Goal: Transaction & Acquisition: Purchase product/service

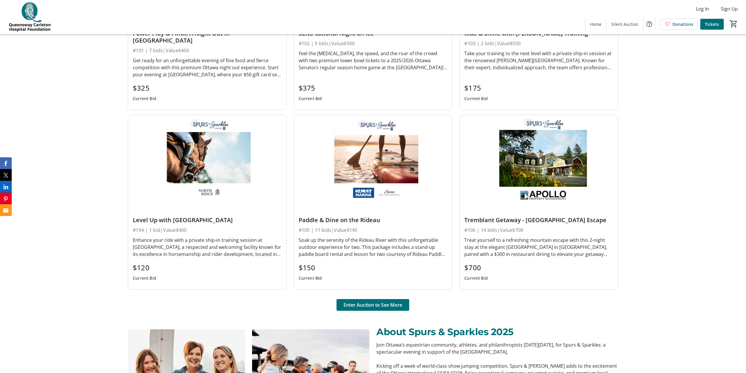
scroll to position [528, 0]
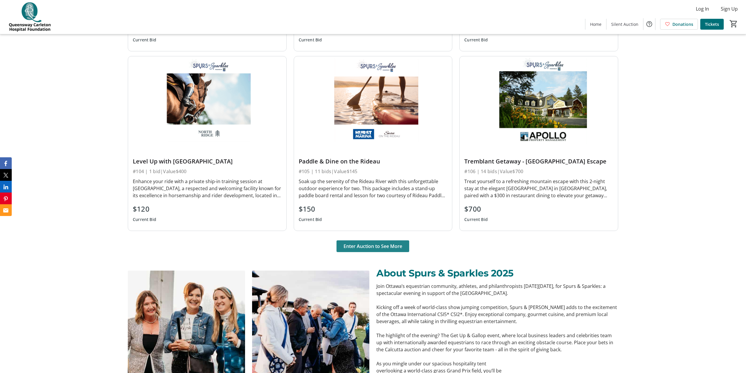
click at [384, 242] on span "Enter Auction to See More" at bounding box center [373, 245] width 59 height 7
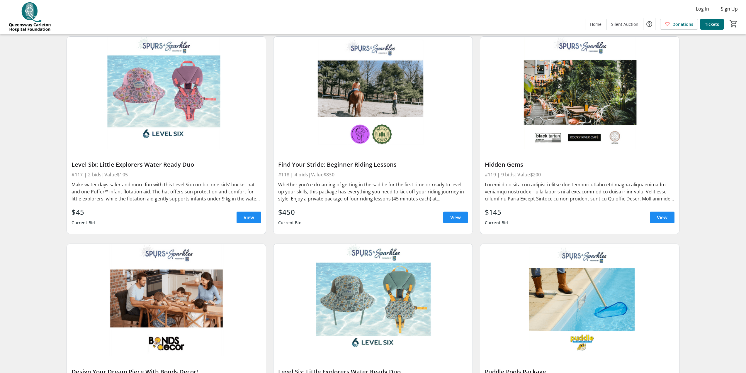
scroll to position [1055, 0]
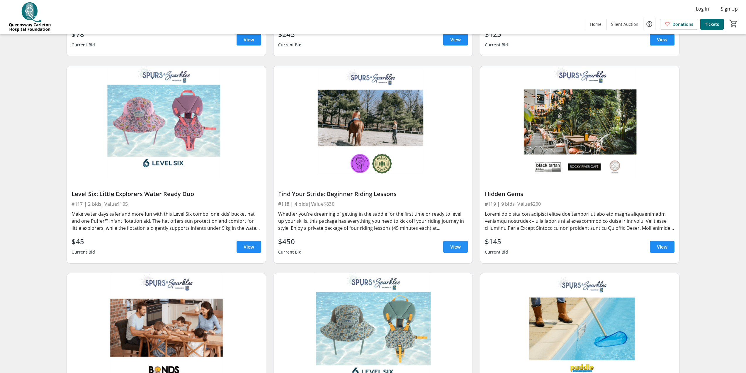
click at [456, 248] on span "View" at bounding box center [455, 246] width 11 height 7
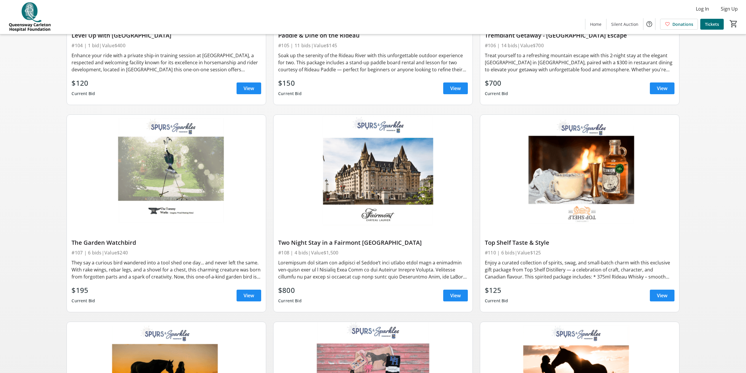
scroll to position [381, 0]
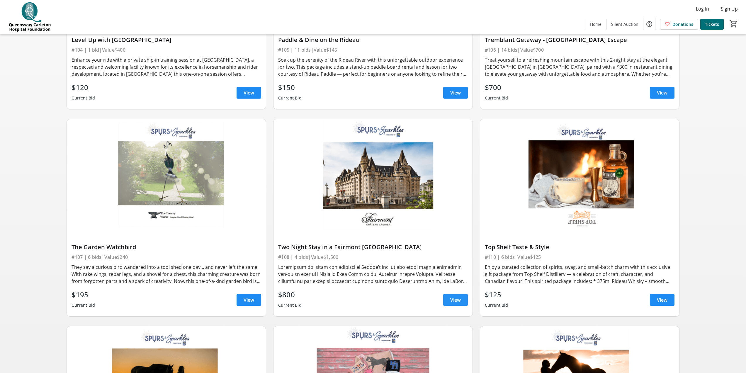
click at [460, 300] on span "View" at bounding box center [455, 299] width 11 height 7
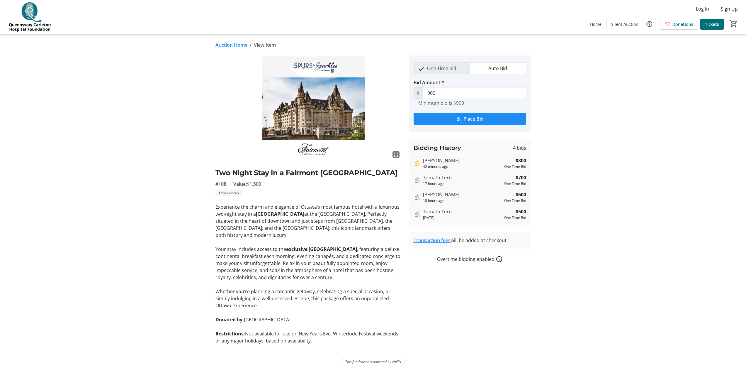
scroll to position [4, 0]
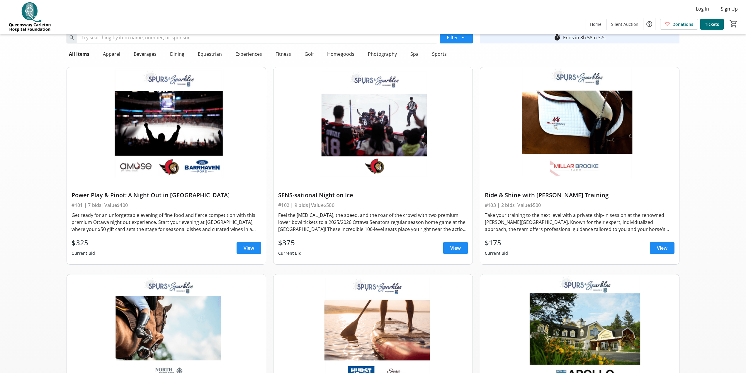
scroll to position [29, 0]
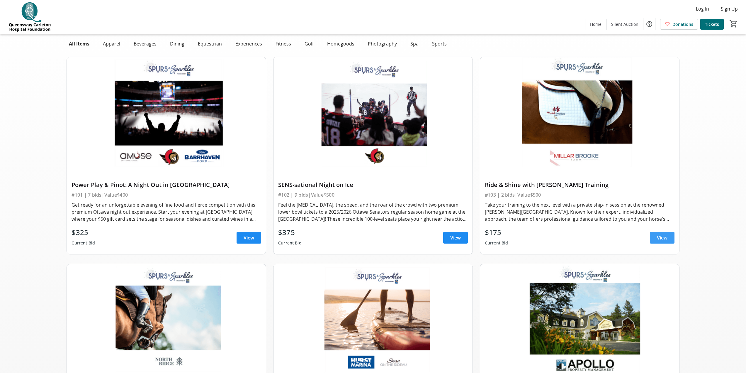
click at [659, 235] on span "View" at bounding box center [662, 237] width 11 height 7
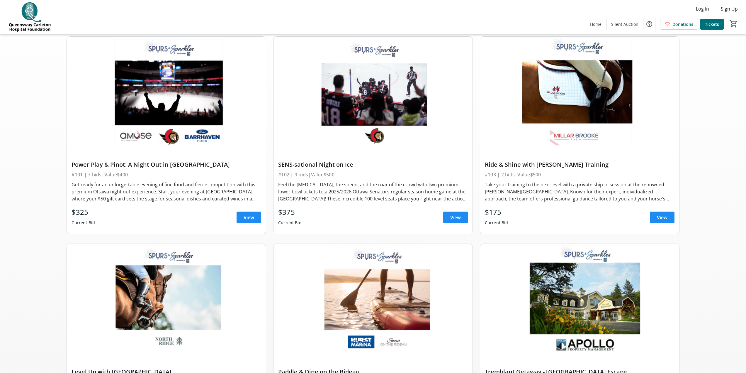
scroll to position [59, 0]
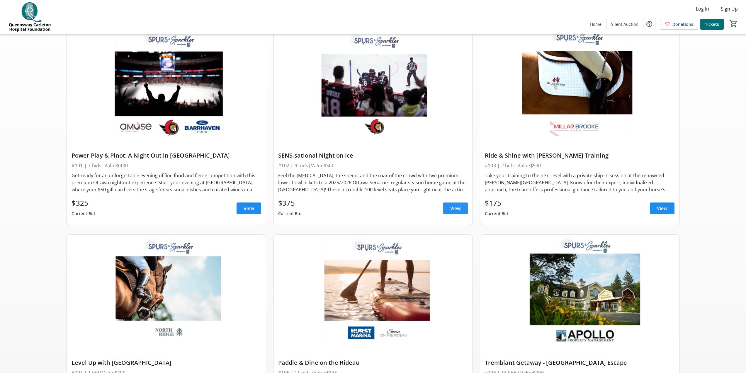
click at [453, 204] on span at bounding box center [455, 208] width 25 height 14
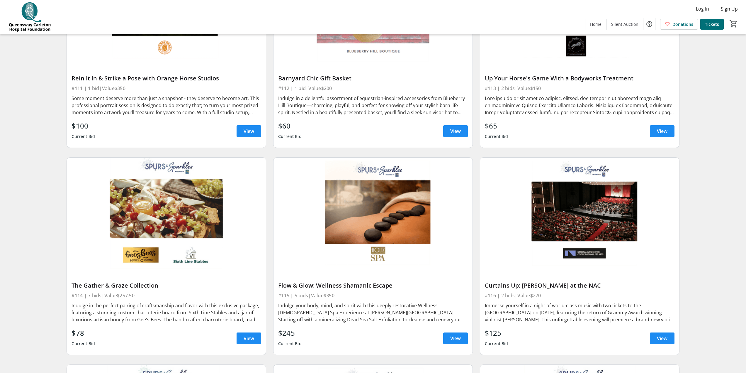
scroll to position [791, 0]
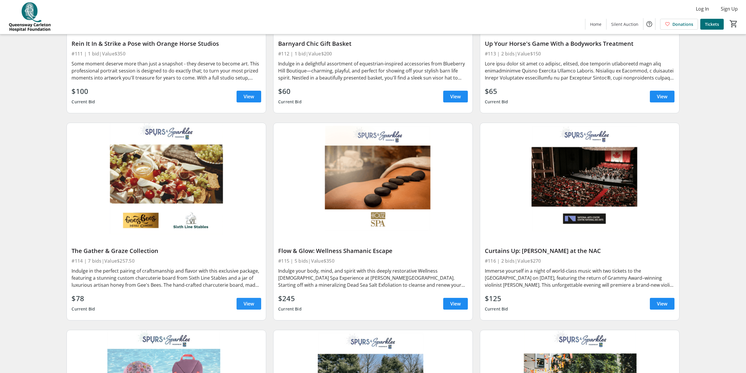
click at [255, 305] on span at bounding box center [249, 303] width 25 height 14
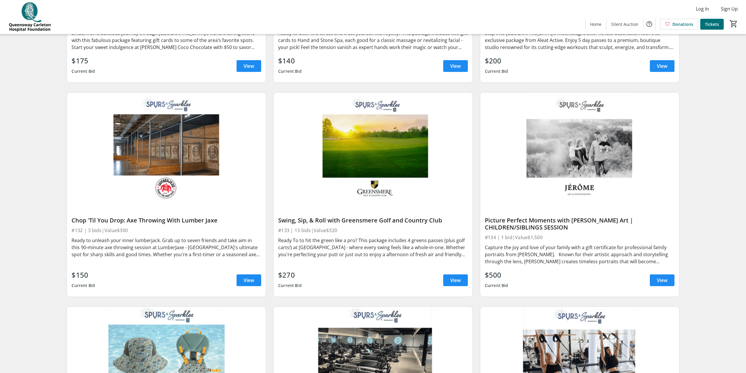
scroll to position [2081, 0]
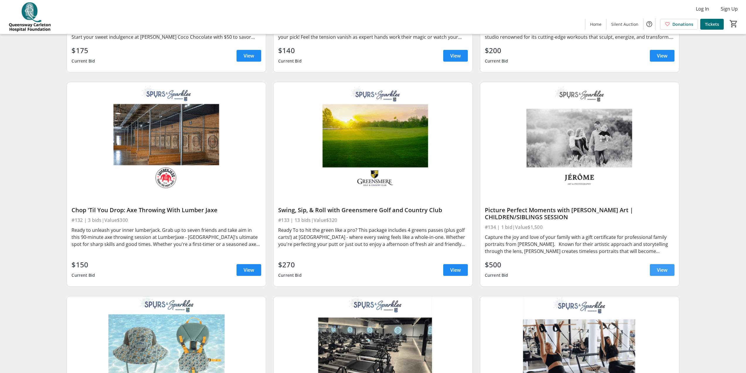
click at [664, 269] on span "View" at bounding box center [662, 269] width 11 height 7
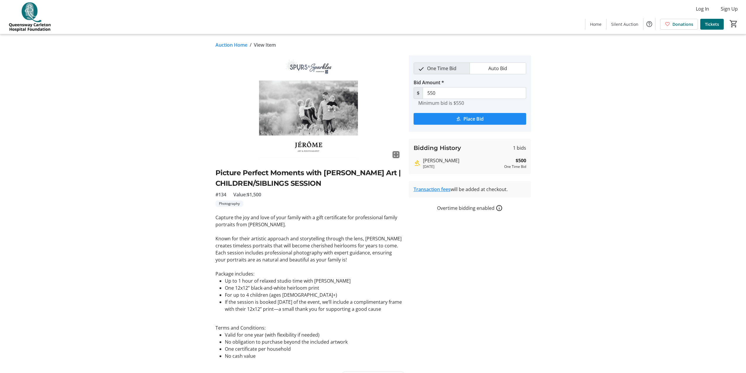
scroll to position [13, 0]
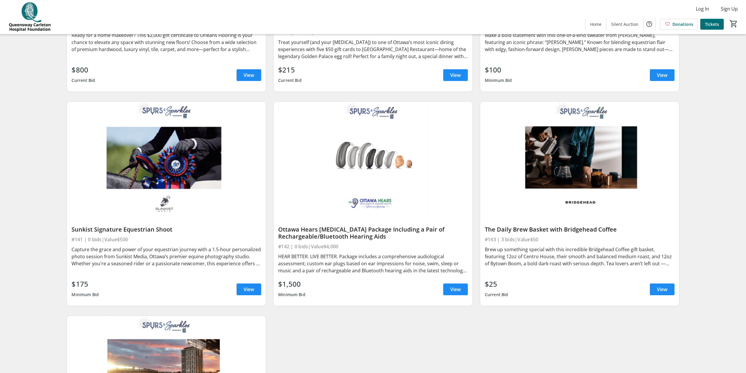
scroll to position [2726, 0]
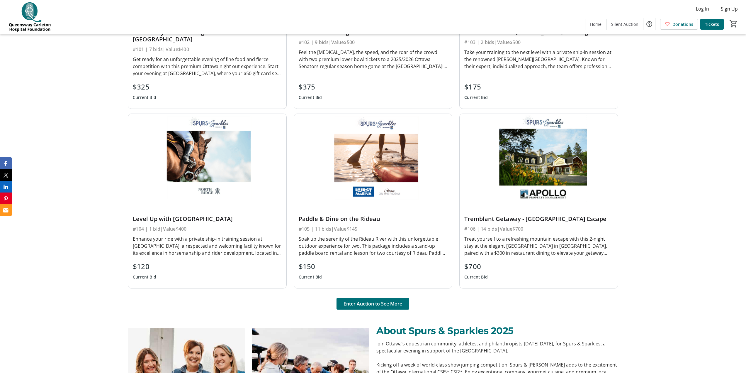
scroll to position [528, 0]
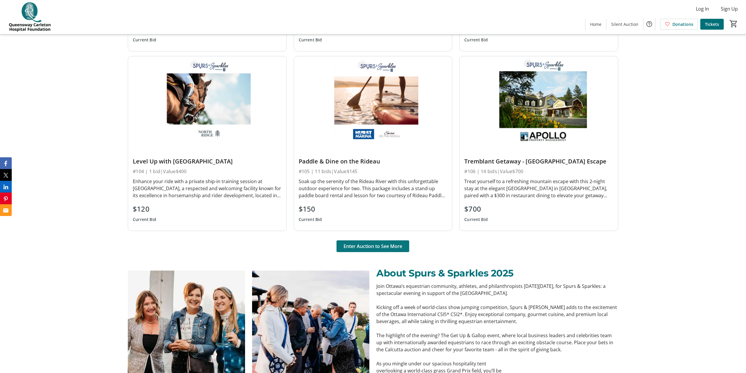
click at [386, 242] on span "Enter Auction to See More" at bounding box center [373, 245] width 59 height 7
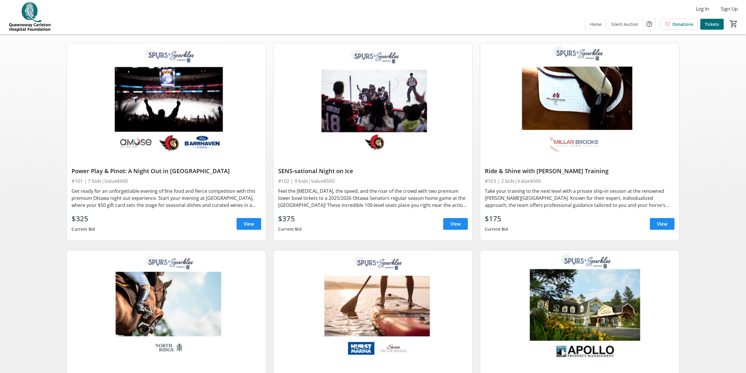
scroll to position [59, 0]
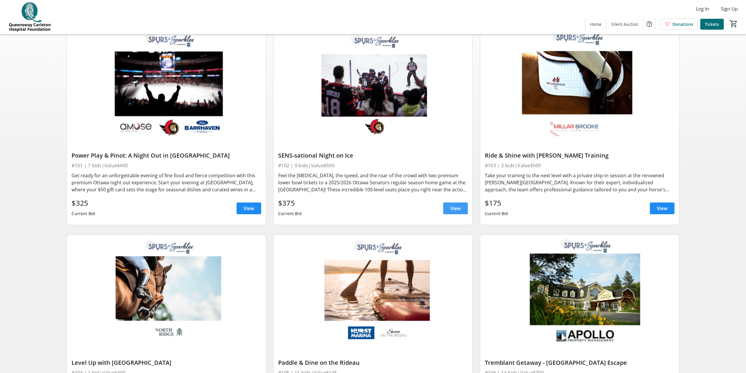
click at [456, 209] on span "View" at bounding box center [455, 208] width 11 height 7
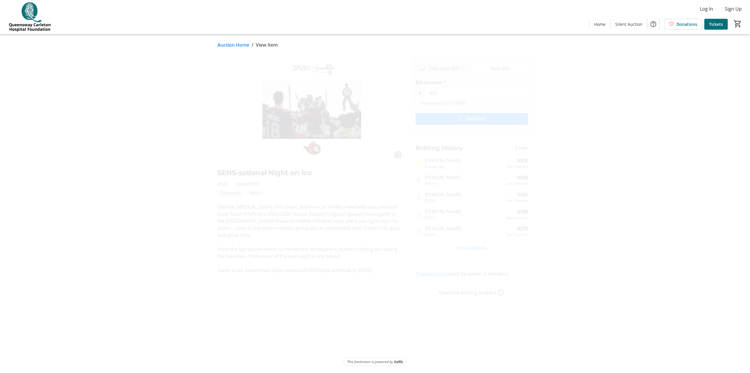
click at [475, 121] on span "Place Bid" at bounding box center [476, 118] width 20 height 7
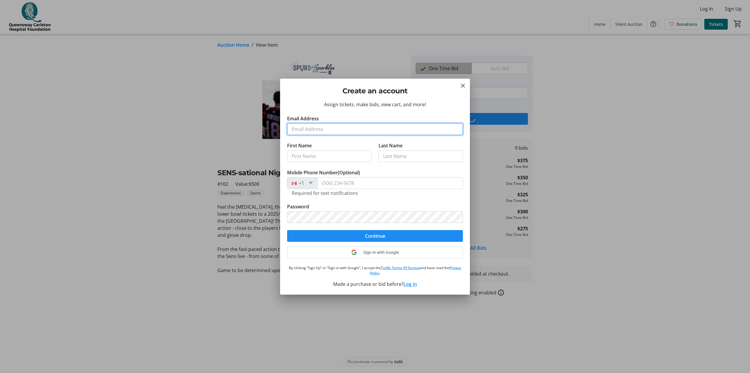
click at [340, 132] on input "Email Address" at bounding box center [375, 129] width 176 height 12
type input "[EMAIL_ADDRESS][PERSON_NAME][DOMAIN_NAME]"
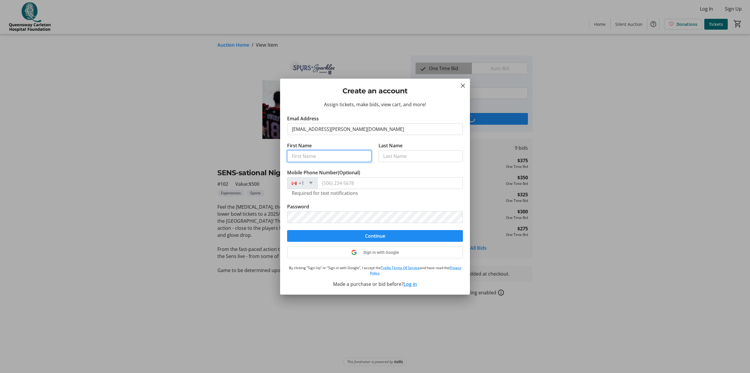
type input "[PERSON_NAME]"
type input "Boonstra"
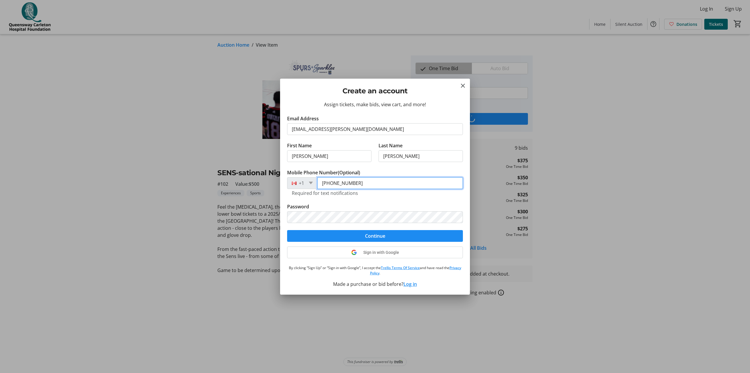
click at [369, 183] on input "(613) 567-1361" at bounding box center [390, 183] width 146 height 12
click at [330, 223] on tr-form-field "Password" at bounding box center [375, 216] width 176 height 27
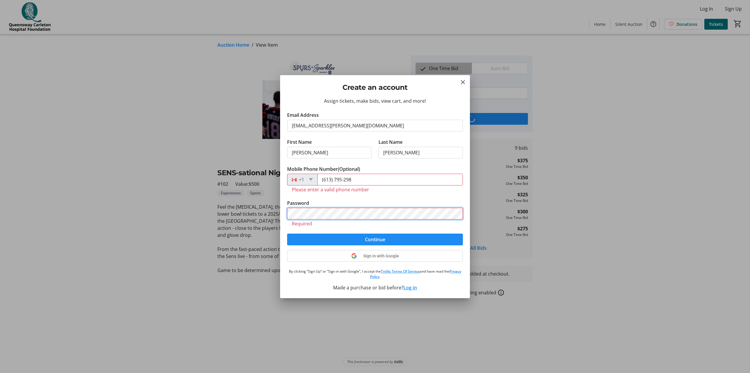
click at [287, 233] on button "Continue" at bounding box center [375, 239] width 176 height 12
drag, startPoint x: 370, startPoint y: 176, endPoint x: 367, endPoint y: 178, distance: 4.1
click at [367, 178] on input "(613) 795-298" at bounding box center [390, 180] width 146 height 12
type input "(613) 795-2298"
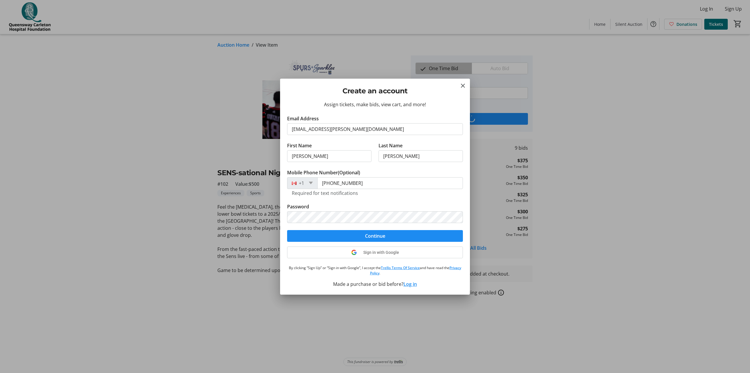
click at [385, 194] on div "Required for text notifications" at bounding box center [375, 192] width 166 height 7
click at [346, 238] on span "submit" at bounding box center [375, 236] width 176 height 14
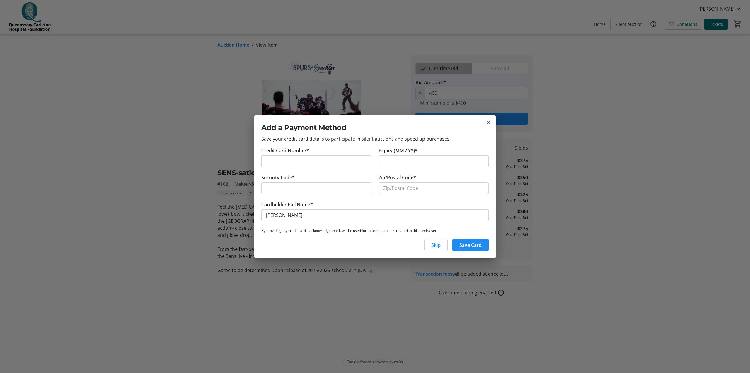
click at [264, 190] on div at bounding box center [316, 188] width 110 height 12
click at [279, 192] on div at bounding box center [316, 188] width 110 height 12
click at [475, 247] on span "Save Card" at bounding box center [471, 244] width 22 height 7
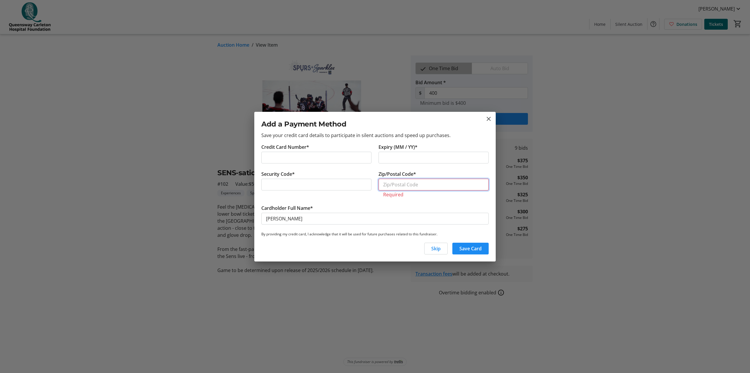
click at [426, 184] on input "Zip/Postal Code*" at bounding box center [434, 184] width 110 height 12
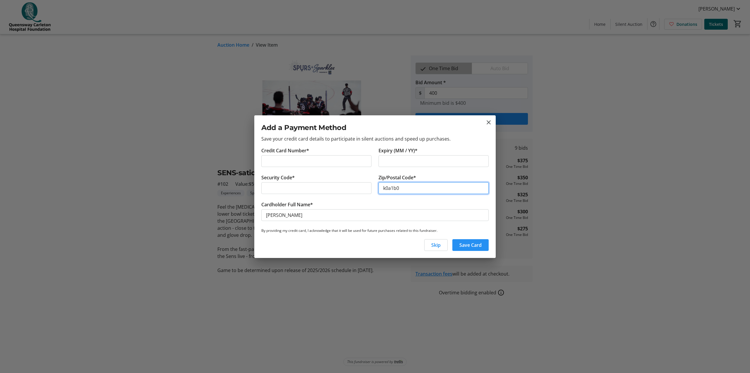
type input "k0a1b0"
click at [467, 247] on span "Save Card" at bounding box center [471, 244] width 22 height 7
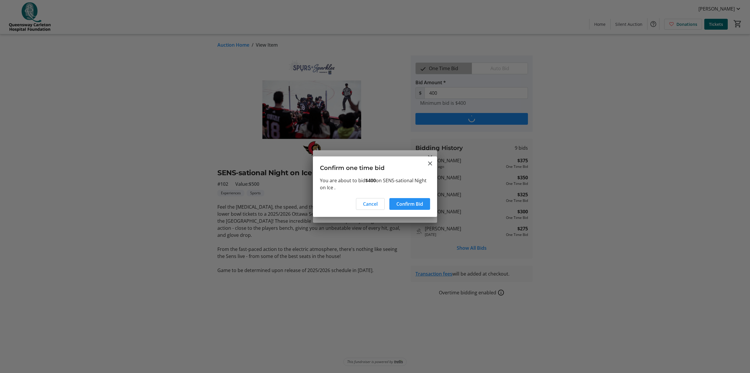
click at [407, 201] on span "Confirm Bid" at bounding box center [410, 203] width 27 height 7
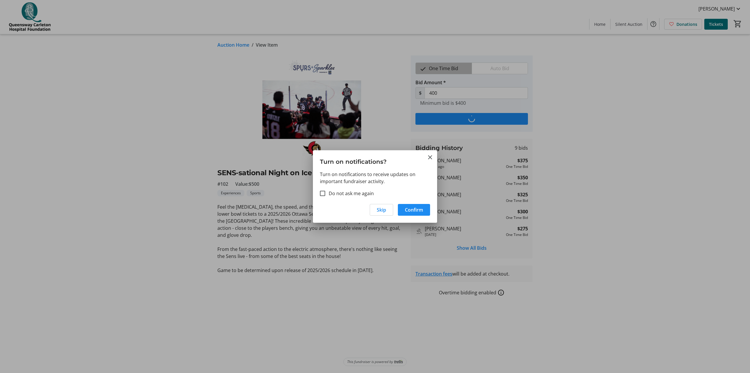
type input "425"
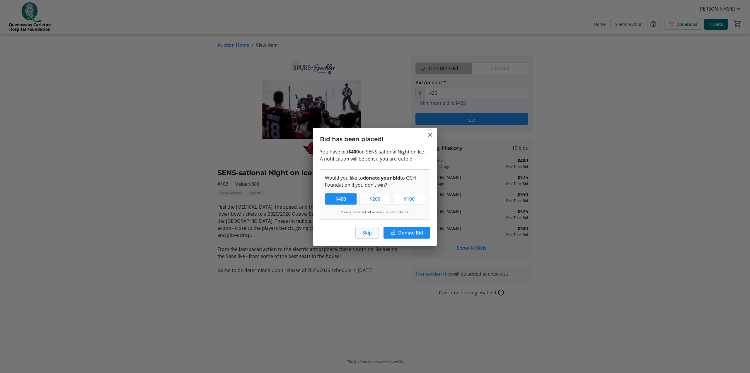
click at [368, 232] on span "Skip" at bounding box center [367, 232] width 9 height 7
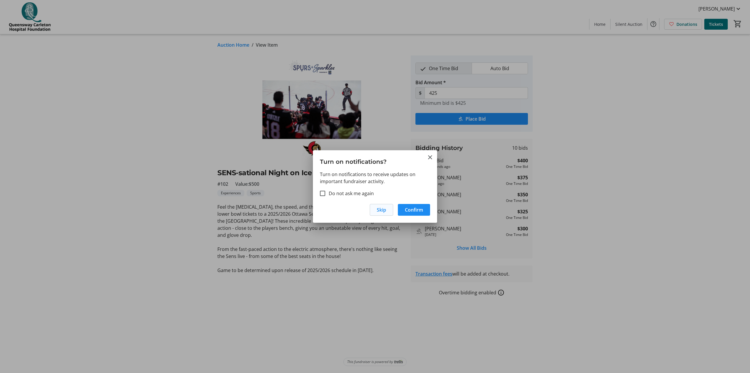
click at [383, 210] on span "Skip" at bounding box center [381, 209] width 9 height 7
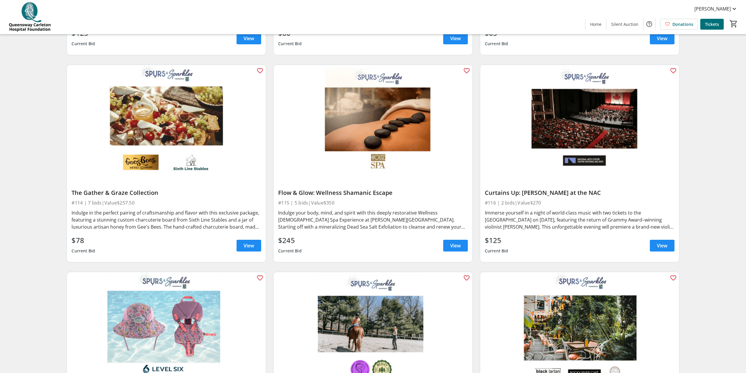
scroll to position [850, 0]
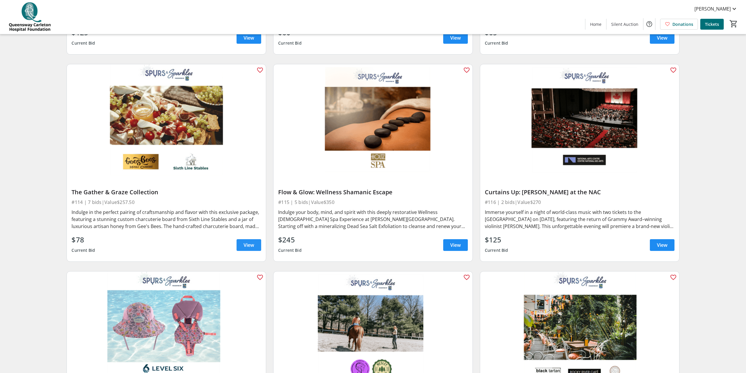
click at [246, 246] on span "View" at bounding box center [249, 244] width 11 height 7
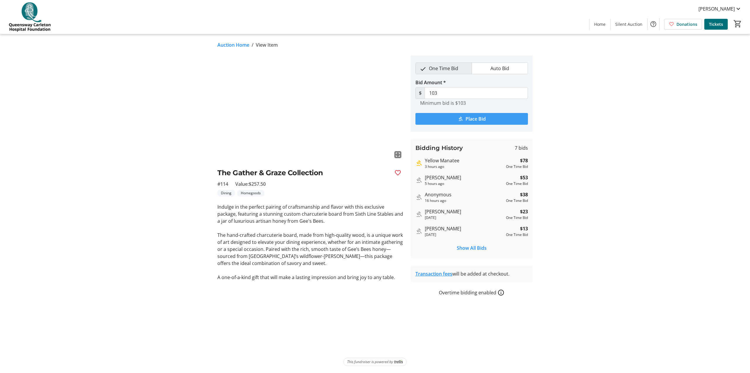
click at [477, 121] on span "Place Bid" at bounding box center [476, 118] width 20 height 7
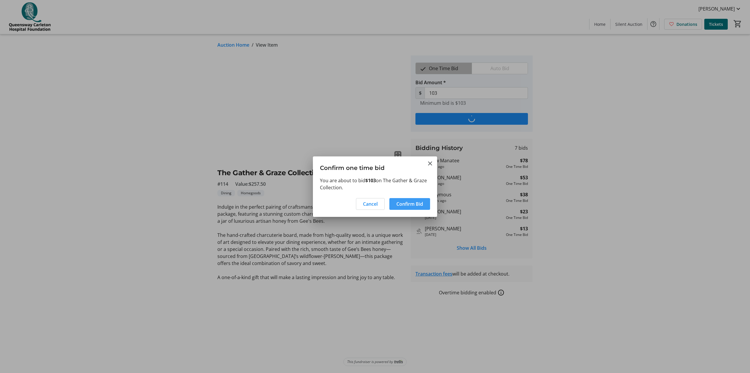
click at [404, 203] on span "Confirm Bid" at bounding box center [410, 203] width 27 height 7
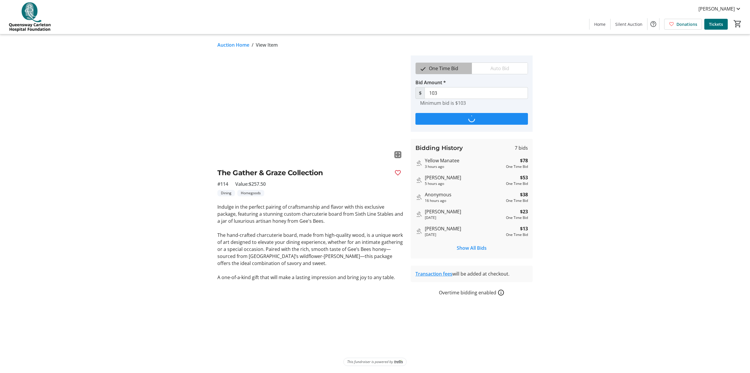
type input "128"
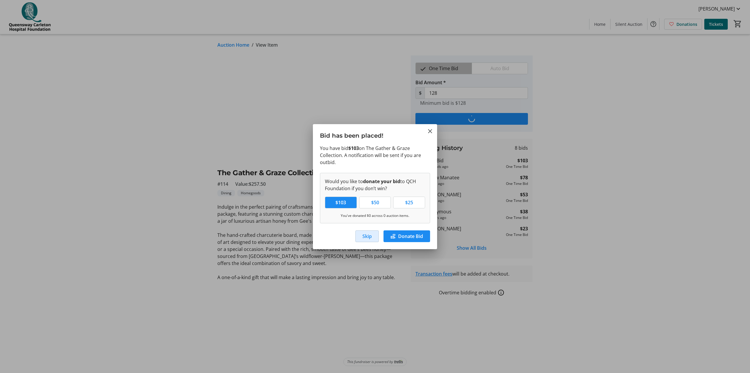
click at [369, 237] on span "Skip" at bounding box center [367, 235] width 9 height 7
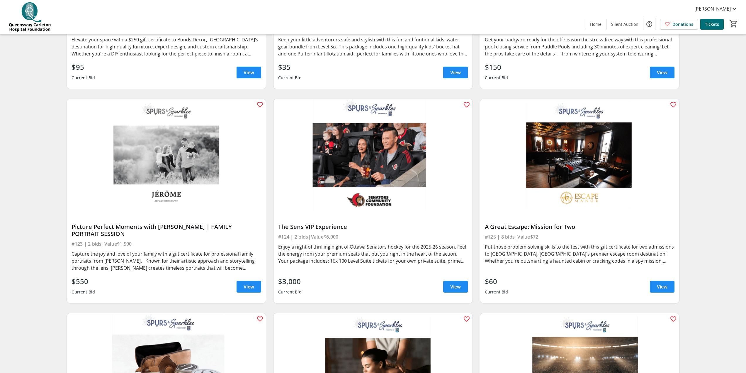
scroll to position [1495, 0]
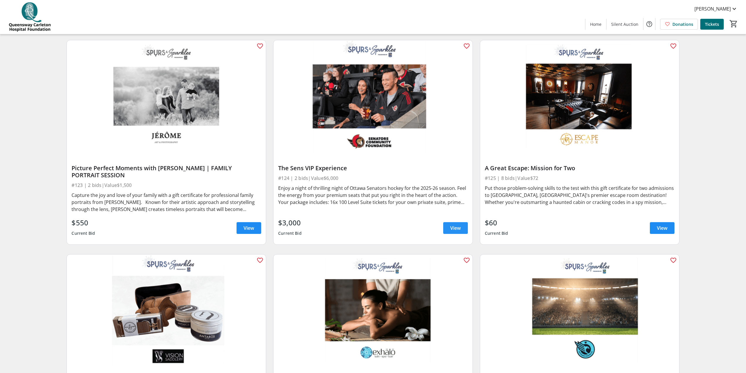
click at [455, 227] on span "View" at bounding box center [455, 227] width 11 height 7
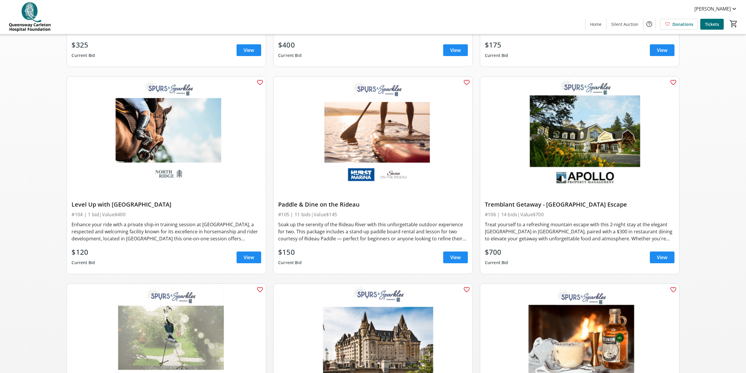
scroll to position [216, 0]
